Goal: Task Accomplishment & Management: Complete application form

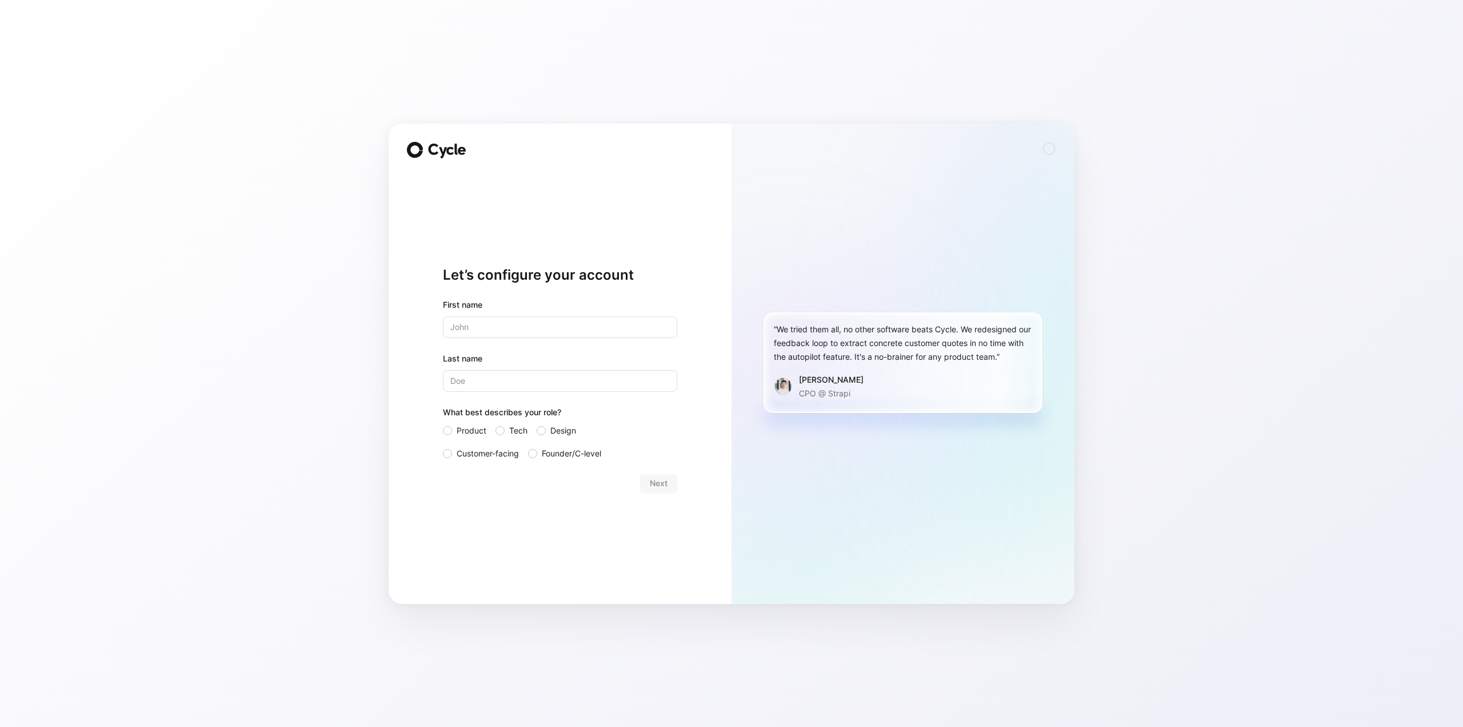
click at [522, 322] on input "text" at bounding box center [560, 327] width 234 height 22
type input "[PERSON_NAME]"
type input "B"
click at [445, 434] on div at bounding box center [447, 430] width 9 height 9
click at [443, 424] on input "Product" at bounding box center [443, 424] width 0 height 0
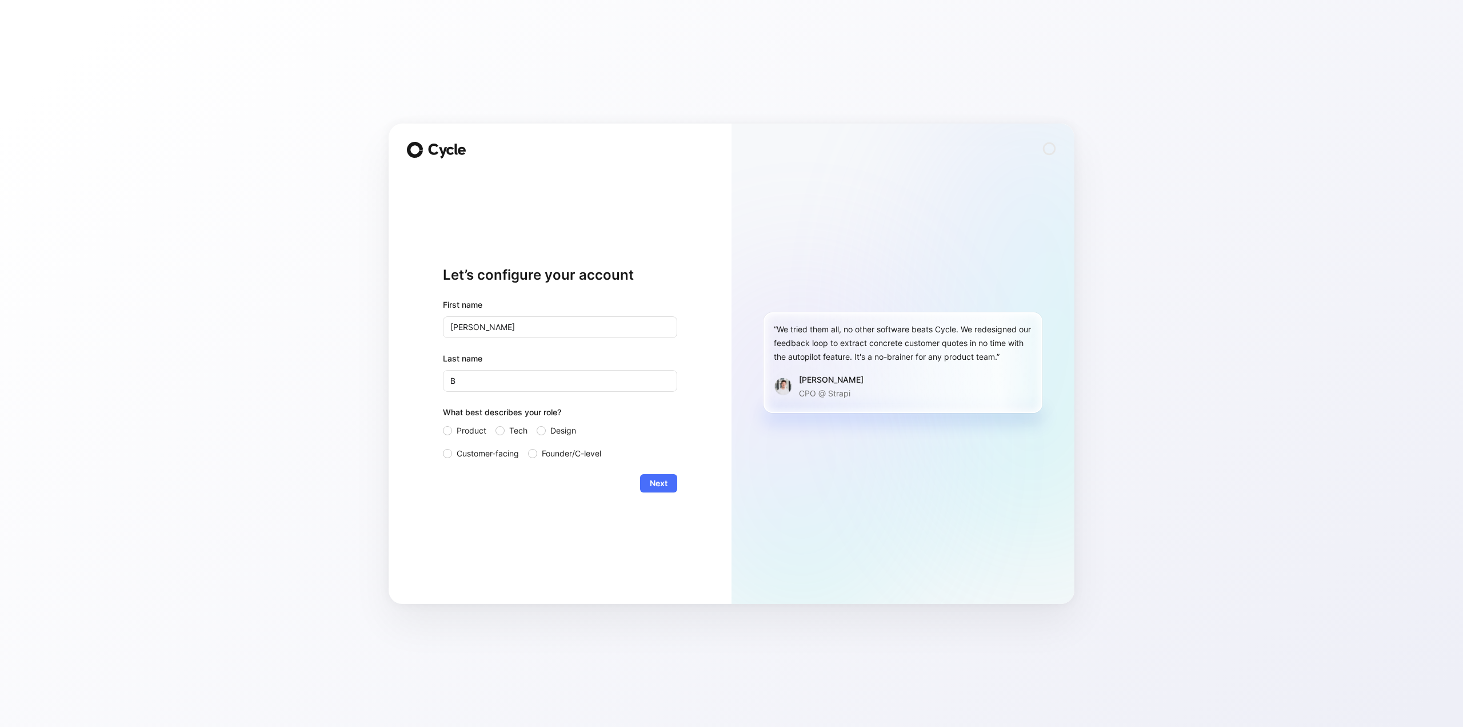
click at [705, 492] on div "Let’s configure your account First name [PERSON_NAME] Last name B What best des…" at bounding box center [560, 363] width 343 height 480
click at [671, 481] on button "Next" at bounding box center [658, 483] width 37 height 18
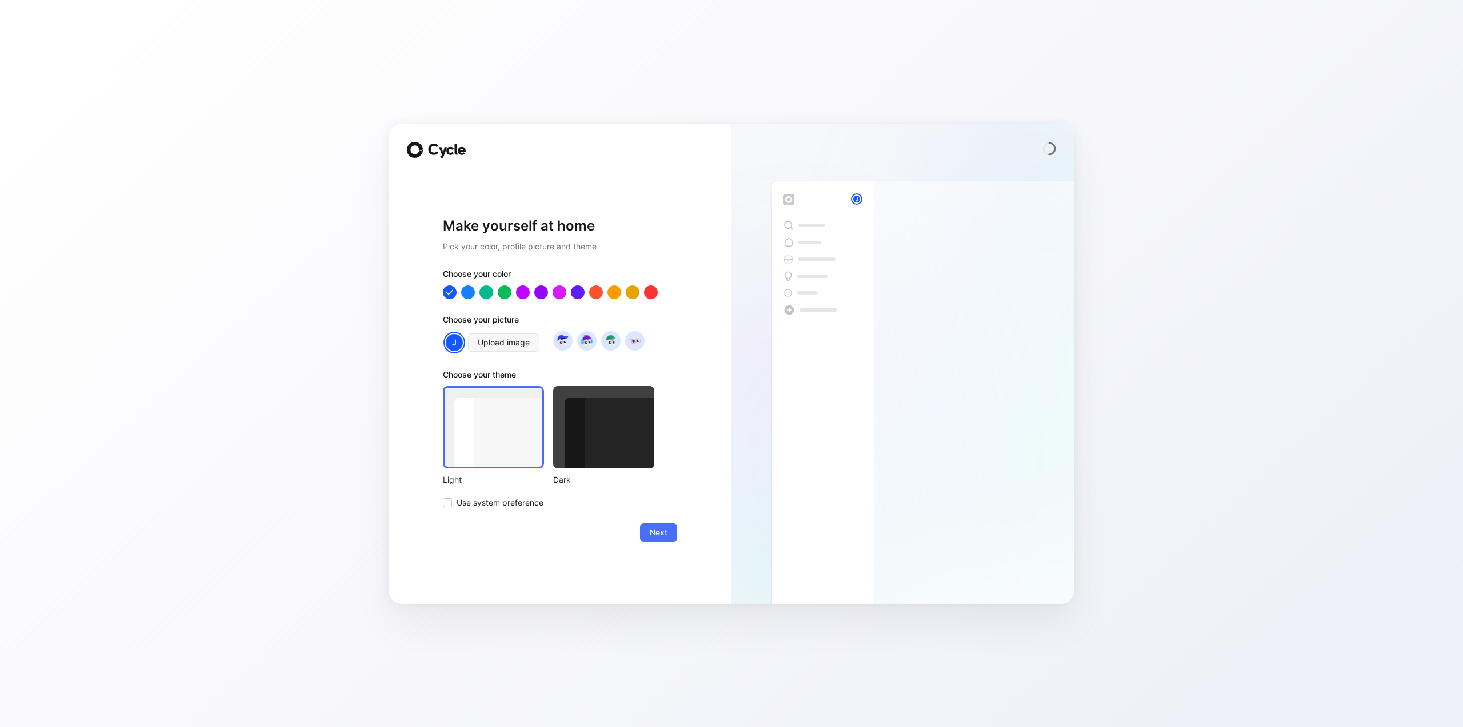
click at [636, 300] on div "Choose your color Choose your picture J Upload image Choose your theme Light Da…" at bounding box center [560, 388] width 234 height 242
click at [629, 292] on div at bounding box center [632, 291] width 15 height 15
click at [660, 533] on span "Next" at bounding box center [659, 532] width 18 height 14
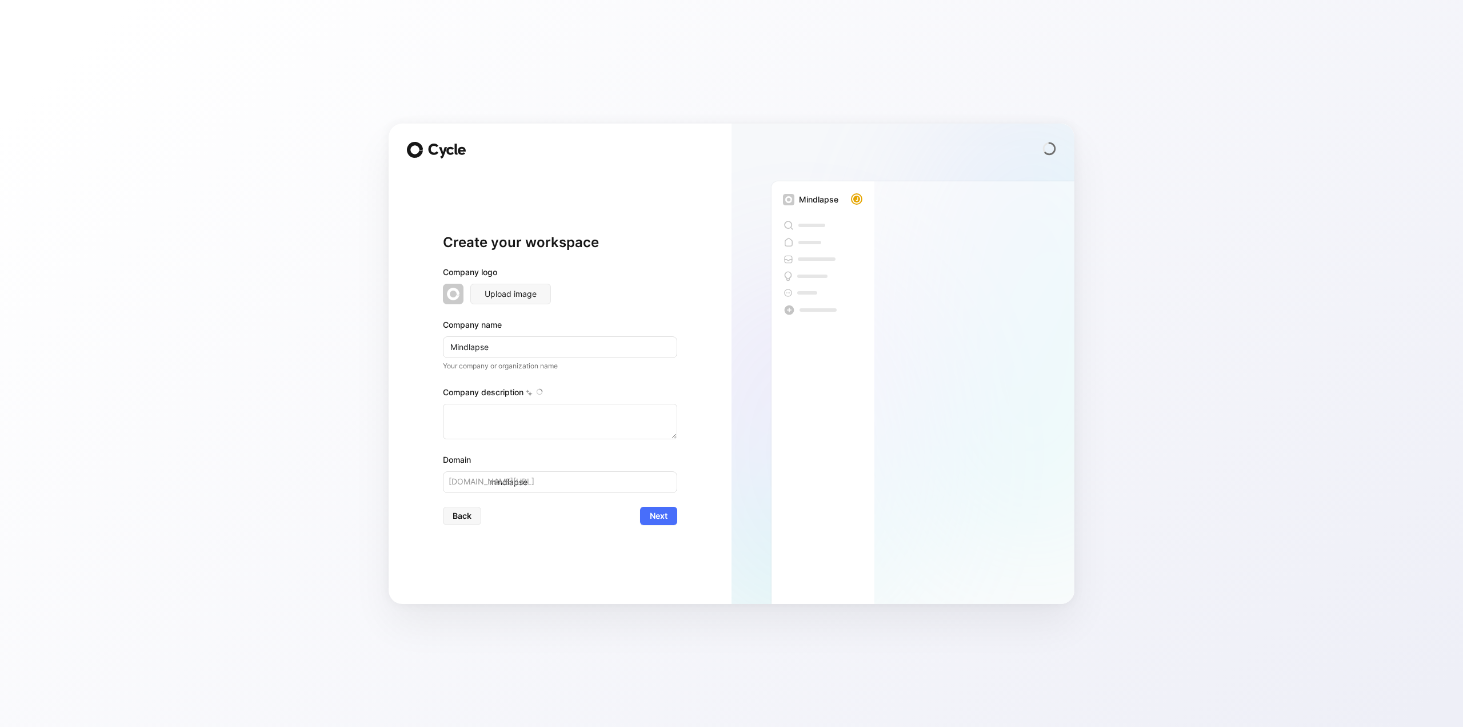
type textarea "Mindlapse isn't just another security tool—it's your GRC command center. Our pl…"
click at [510, 289] on span "Upload image" at bounding box center [511, 294] width 52 height 14
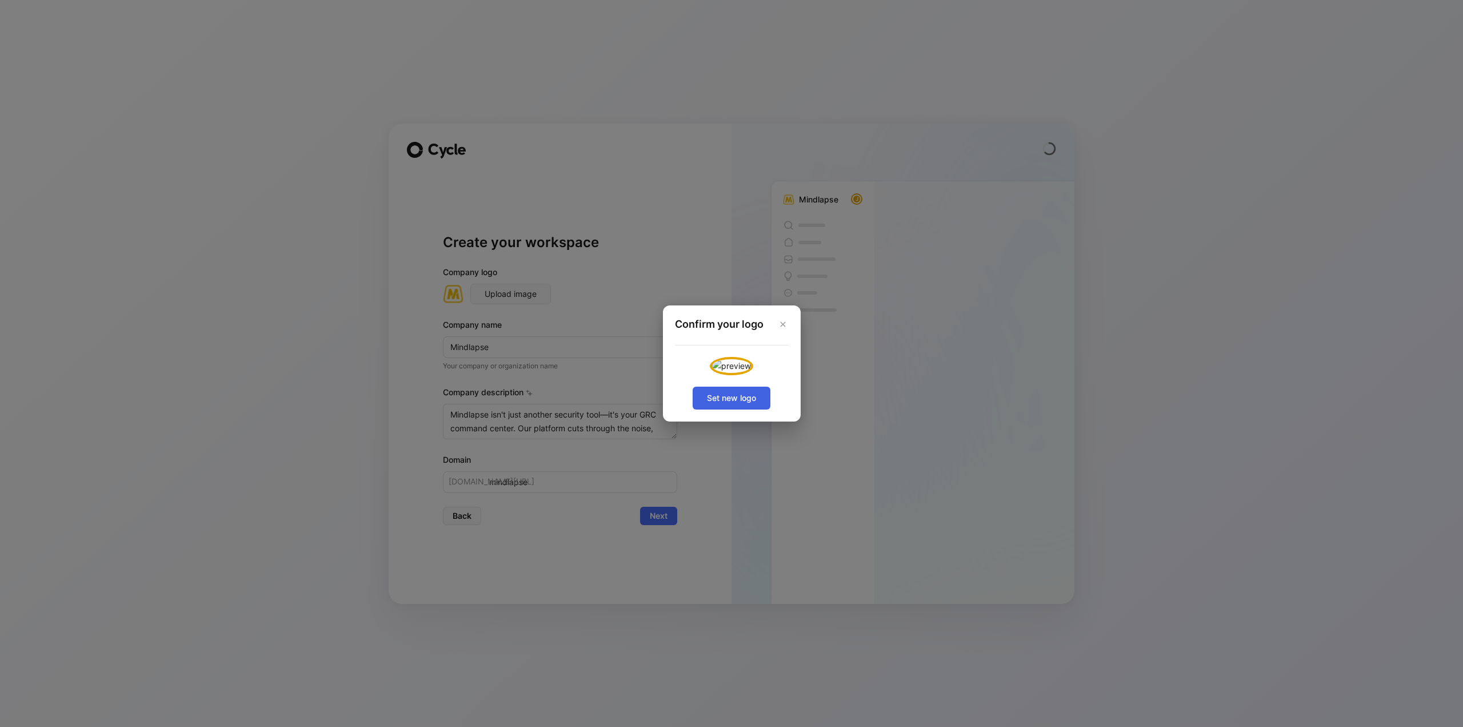
click at [752, 405] on span "Set new logo" at bounding box center [731, 398] width 49 height 14
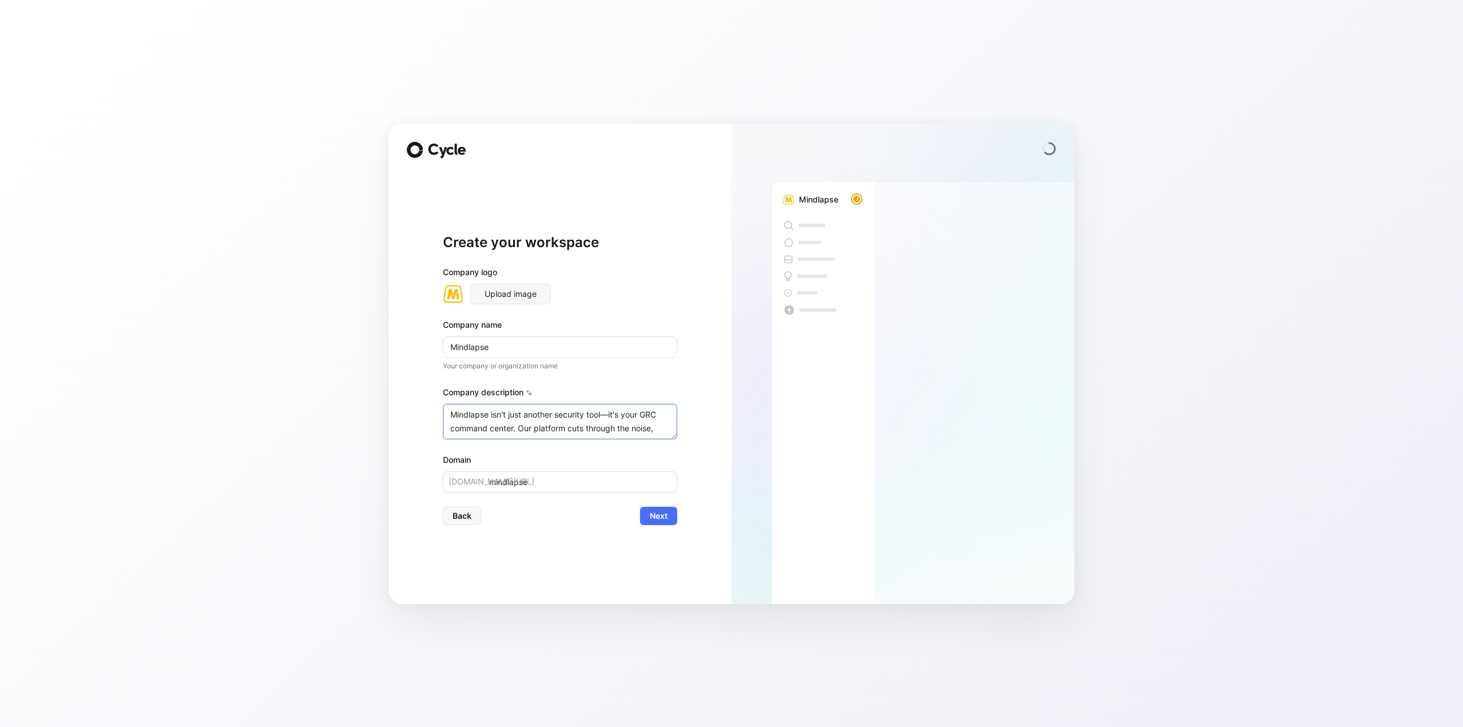
click at [561, 420] on textarea "Mindlapse isn't just another security tool—it's your GRC command center. Our pl…" at bounding box center [560, 421] width 234 height 35
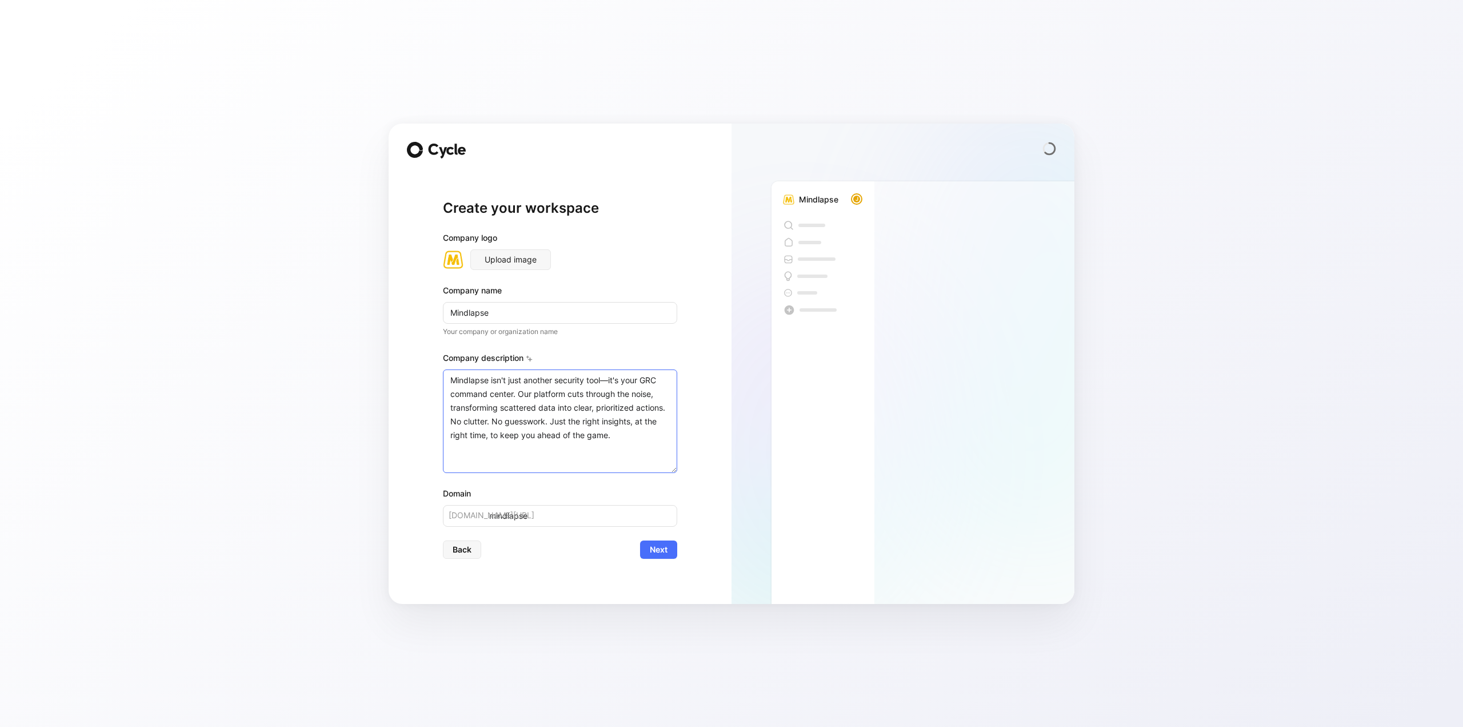
drag, startPoint x: 675, startPoint y: 435, endPoint x: 673, endPoint y: 503, distance: 68.0
click at [673, 503] on div "Company logo Upload image Company name Mindlapse Your company or organization n…" at bounding box center [560, 379] width 234 height 296
click at [557, 517] on input "mindlapse" at bounding box center [560, 516] width 234 height 22
click at [642, 552] on button "Next" at bounding box center [658, 549] width 37 height 18
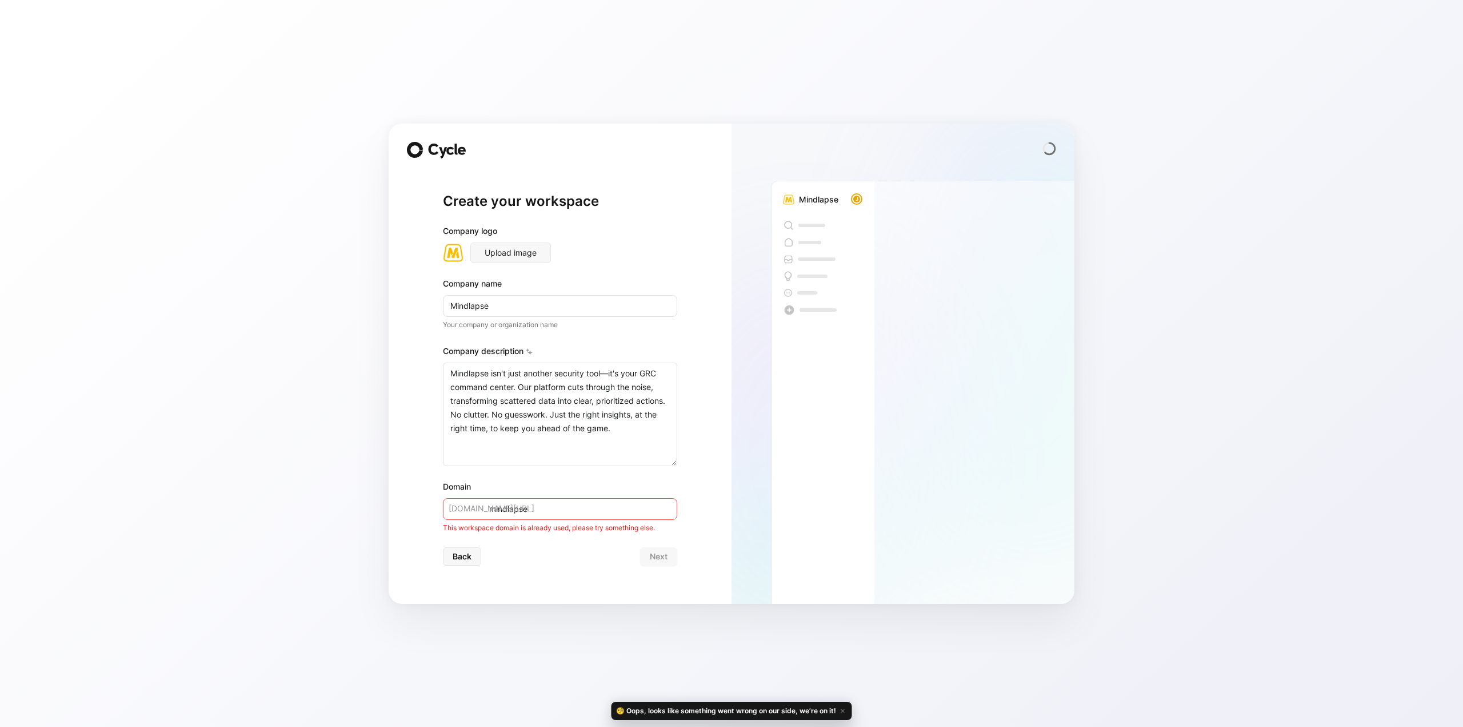
click at [646, 508] on input "mindlapse" at bounding box center [560, 509] width 234 height 22
type input "mindlapseai"
click at [640, 540] on button "Next" at bounding box center [658, 549] width 37 height 18
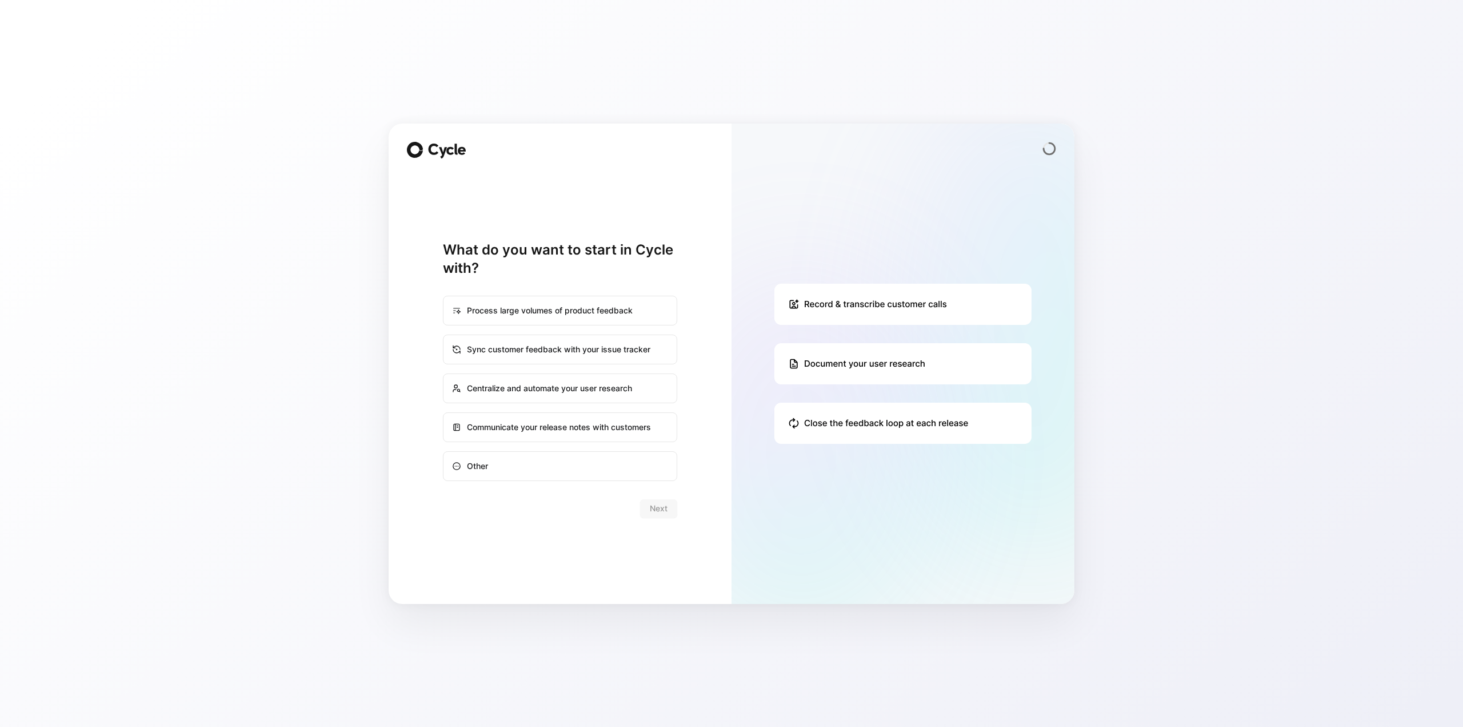
click at [596, 356] on div "Sync customer feedback with your issue tracker" at bounding box center [560, 349] width 232 height 27
click at [444, 336] on input "Sync customer feedback with your issue tracker" at bounding box center [444, 335] width 1 height 1
radio input "true"
click at [667, 508] on span "Next" at bounding box center [659, 508] width 18 height 14
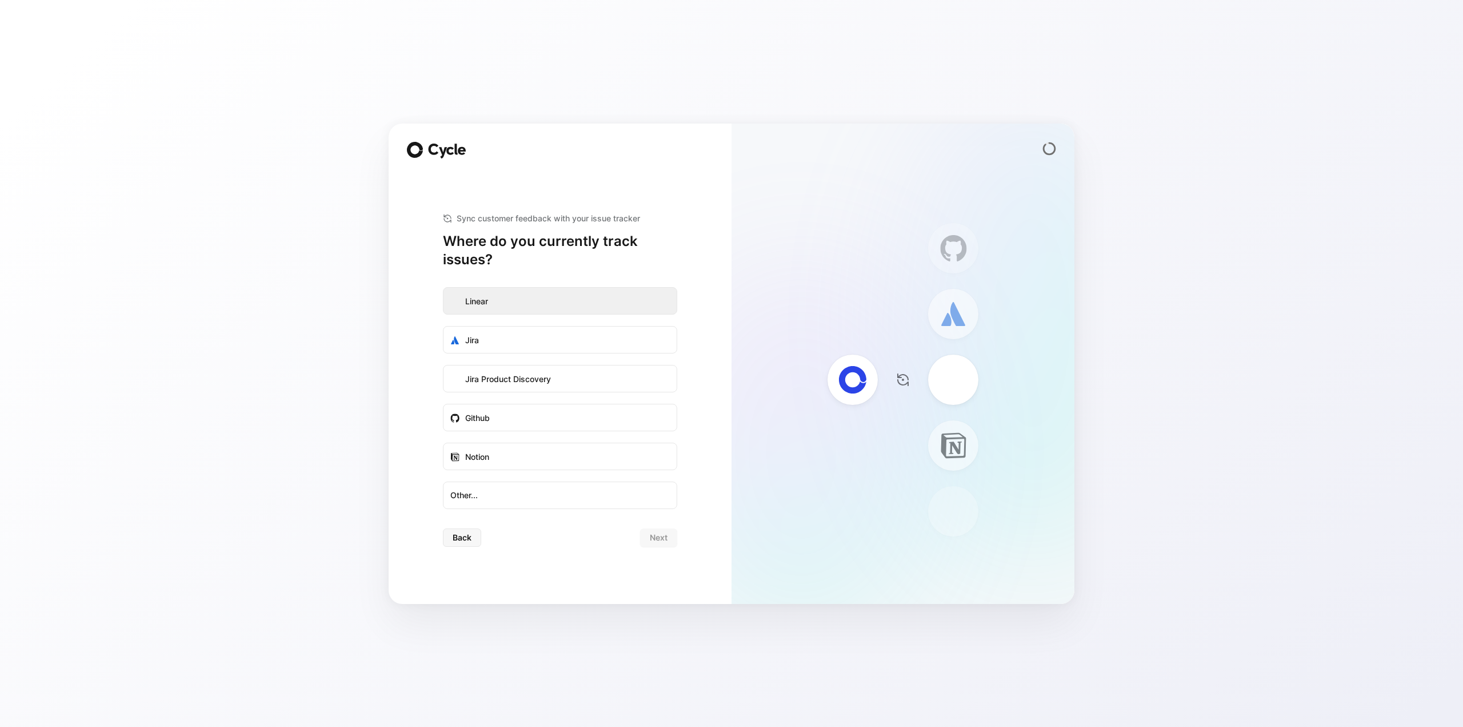
click at [523, 302] on label "Linear" at bounding box center [560, 301] width 233 height 27
click at [444, 288] on input "Linear" at bounding box center [444, 288] width 0 height 0
click at [656, 540] on span "Next" at bounding box center [659, 537] width 18 height 14
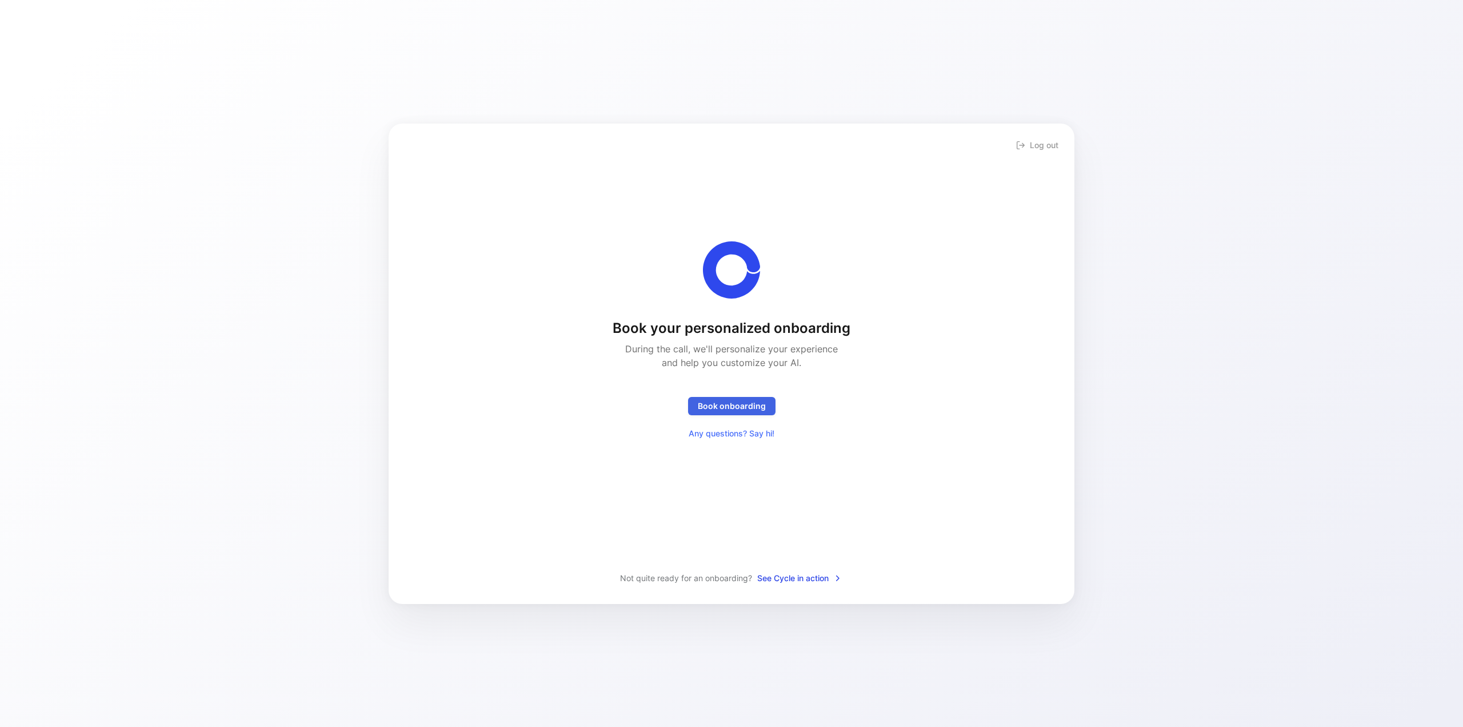
click at [755, 406] on span "Book onboarding" at bounding box center [732, 406] width 68 height 14
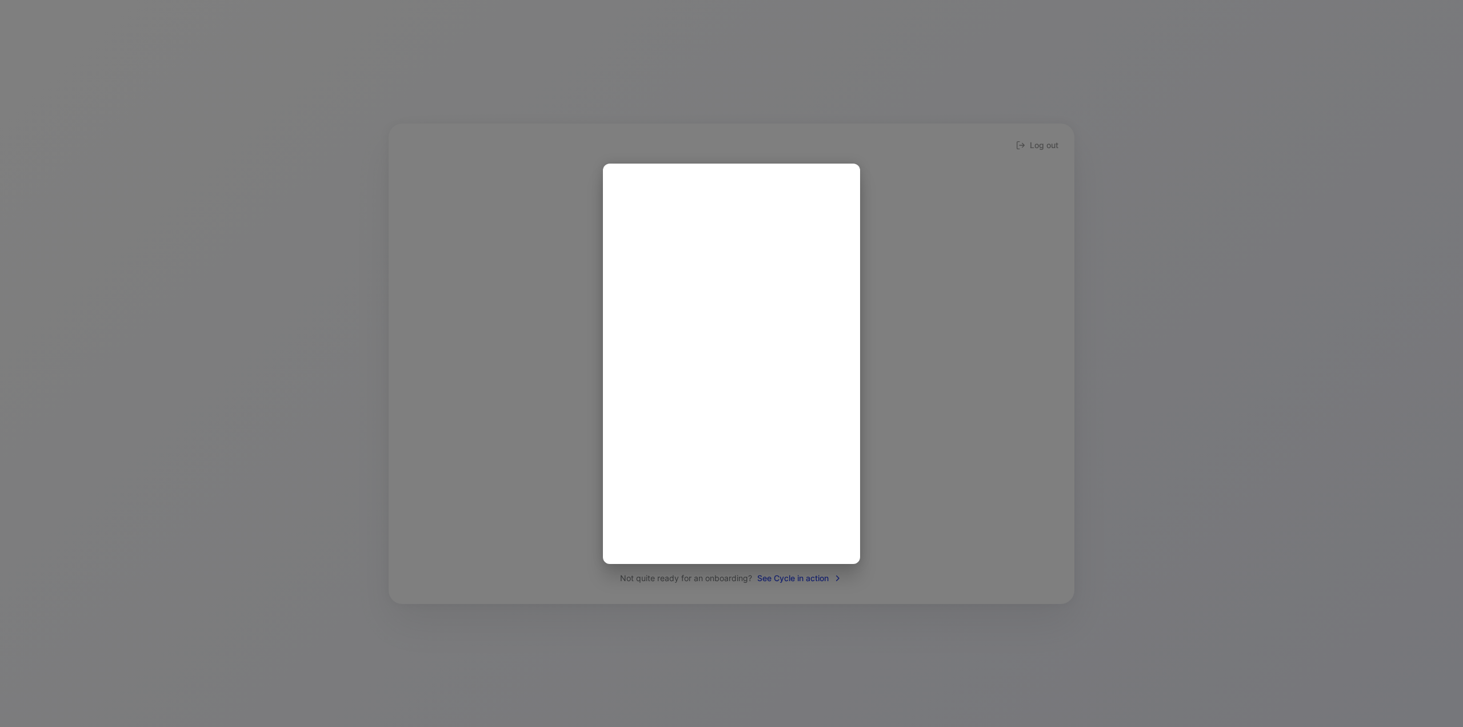
click at [911, 238] on div at bounding box center [731, 363] width 1463 height 727
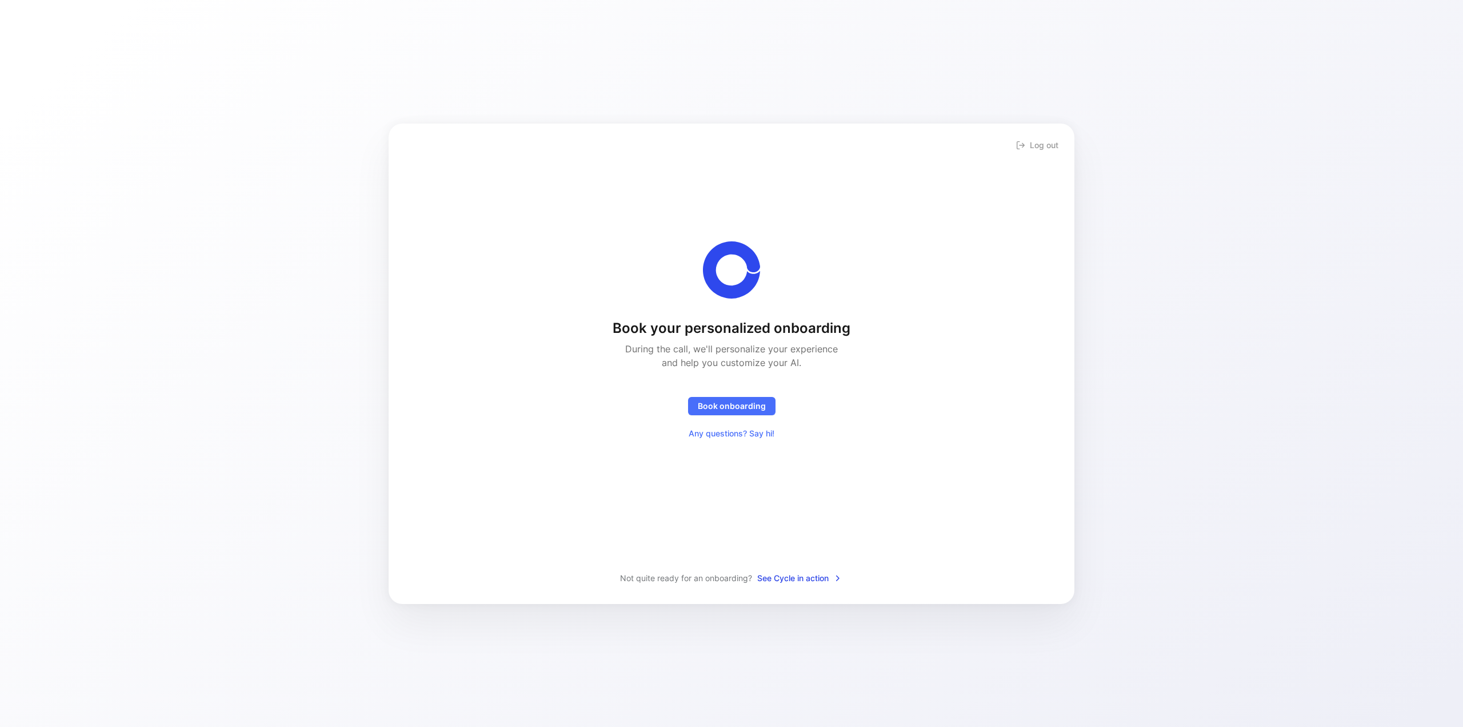
drag, startPoint x: 739, startPoint y: 430, endPoint x: 836, endPoint y: 591, distance: 187.4
click at [836, 591] on div "Log out Book your personalized onboarding During the call, we'll personalize yo…" at bounding box center [732, 363] width 686 height 480
click at [816, 575] on span "See Cycle in action" at bounding box center [799, 578] width 85 height 14
